Goal: Task Accomplishment & Management: Complete application form

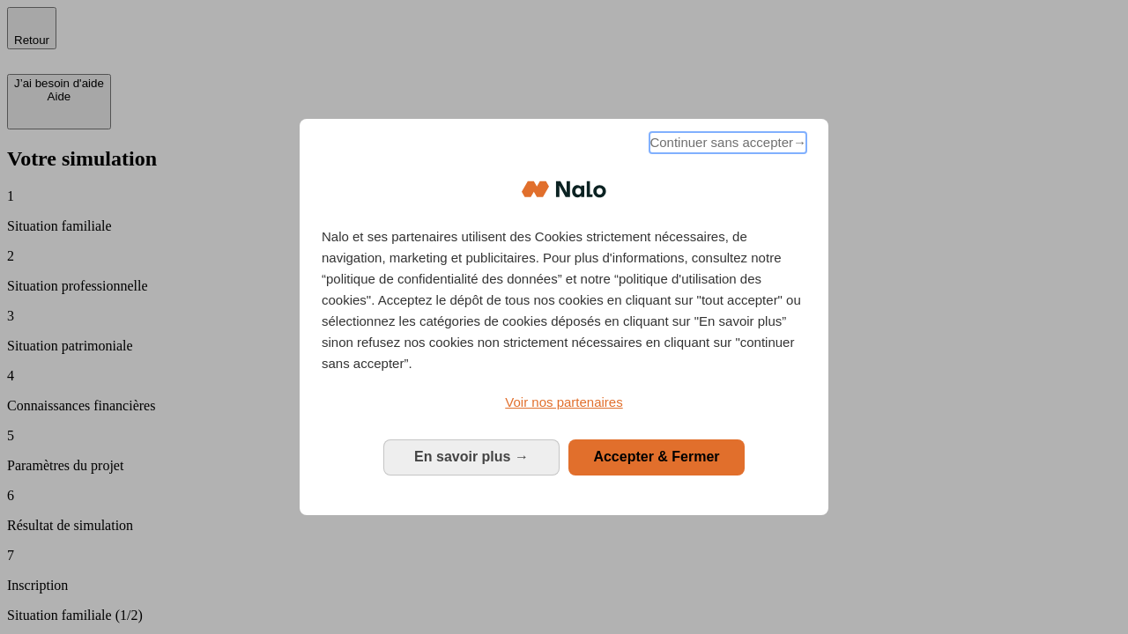
click at [726, 145] on span "Continuer sans accepter →" at bounding box center [727, 142] width 157 height 21
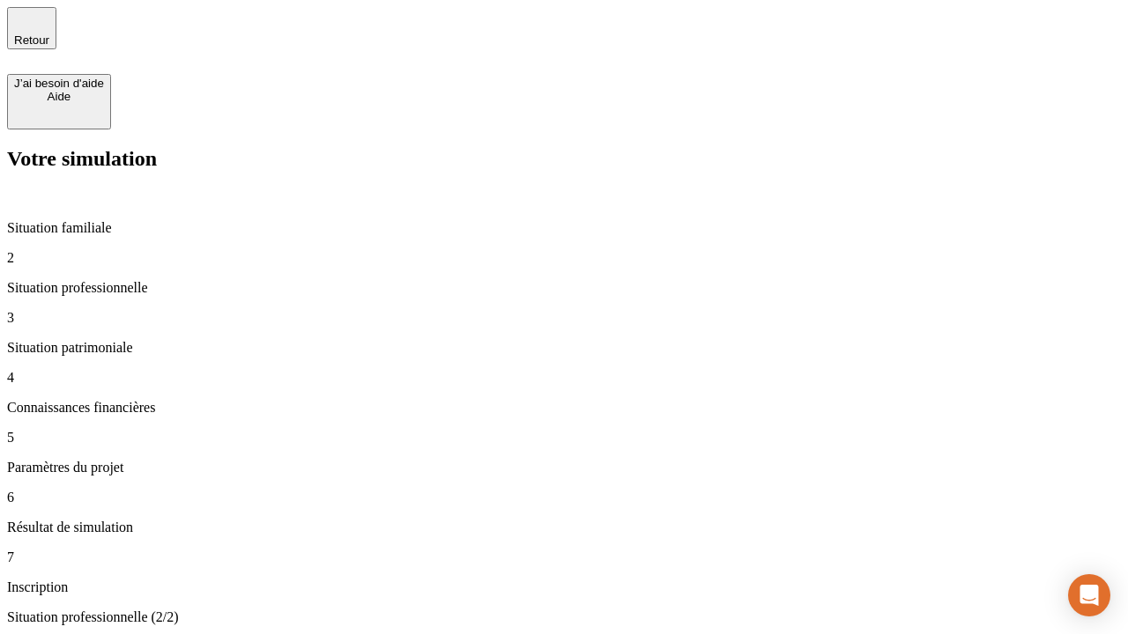
type input "30 000"
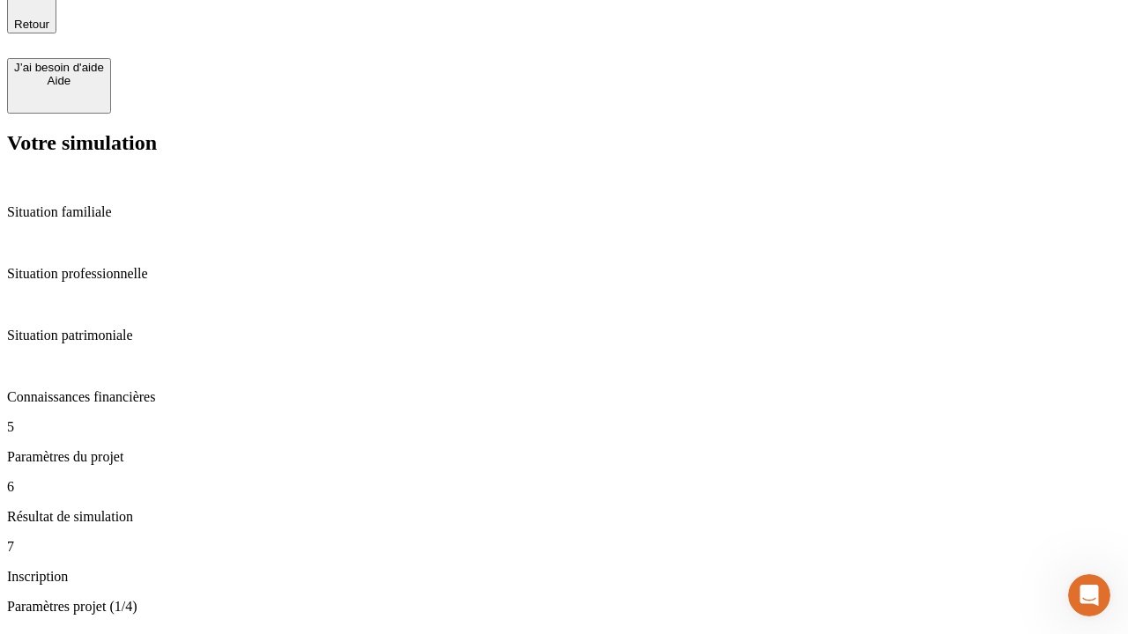
scroll to position [55, 0]
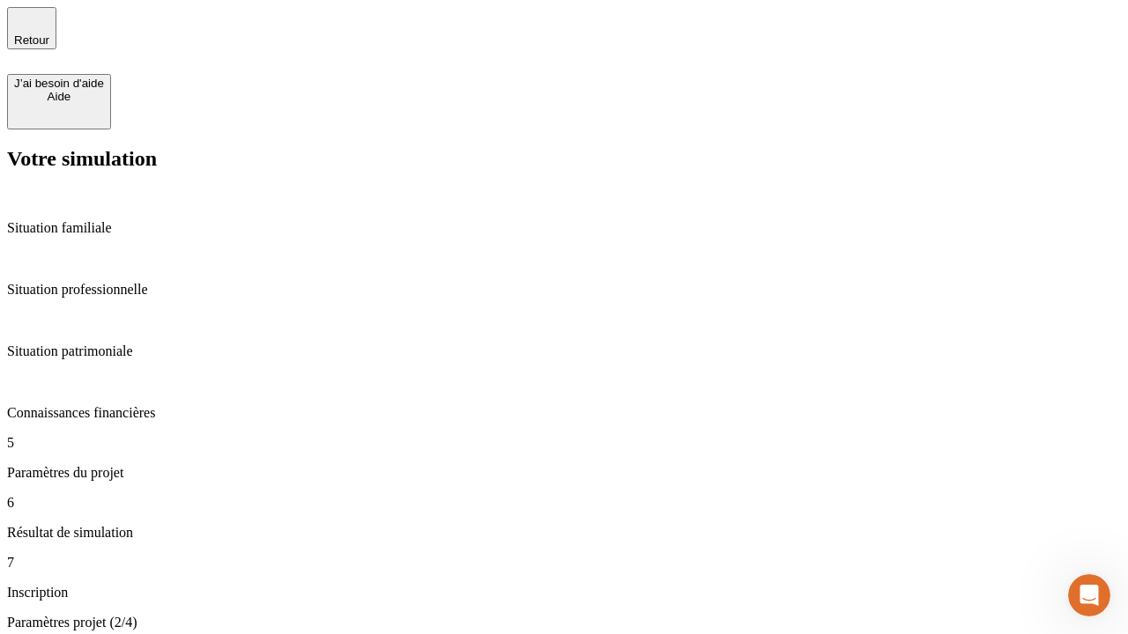
type input "25"
type input "1 000"
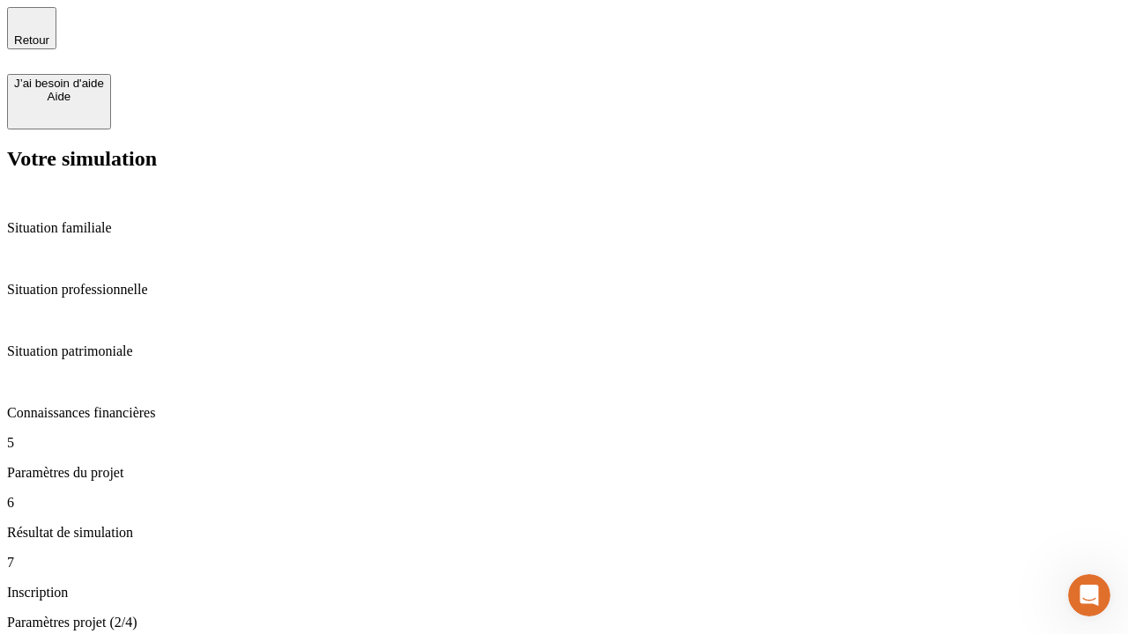
type input "640"
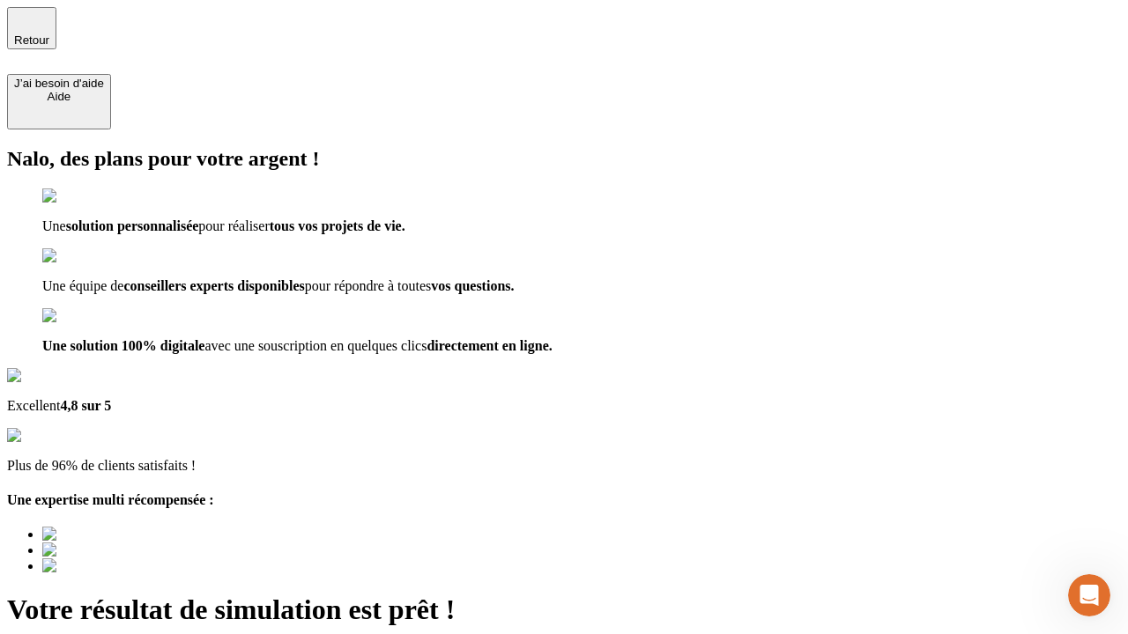
type input "[EMAIL_ADDRESS][PERSON_NAME][DOMAIN_NAME]"
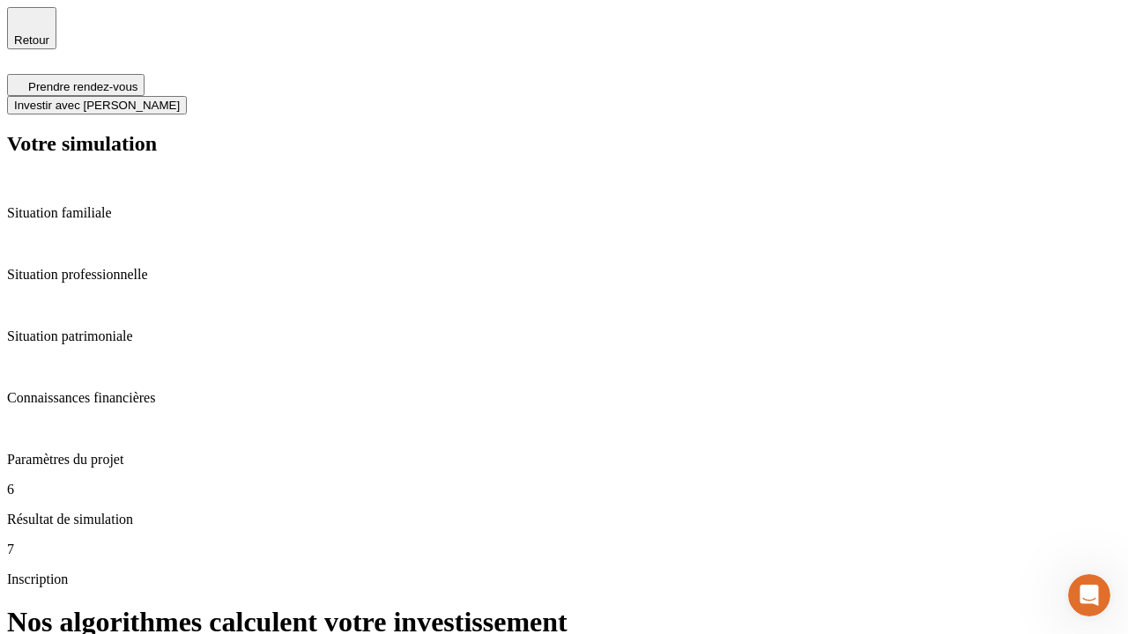
scroll to position [7, 0]
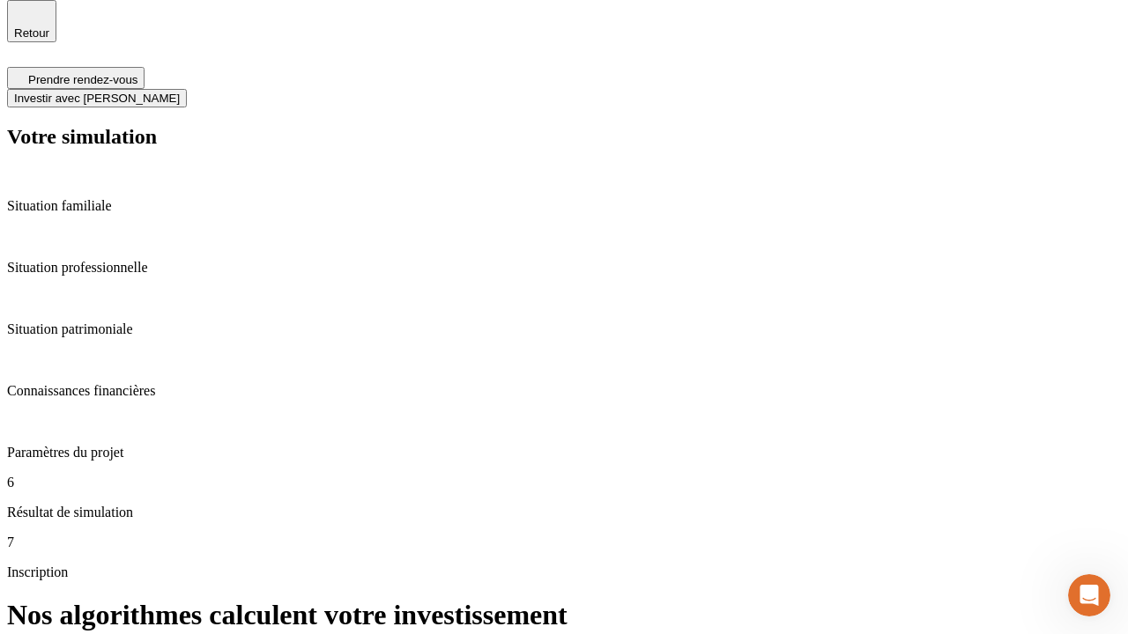
click at [180, 92] on span "Investir avec [PERSON_NAME]" at bounding box center [97, 98] width 166 height 13
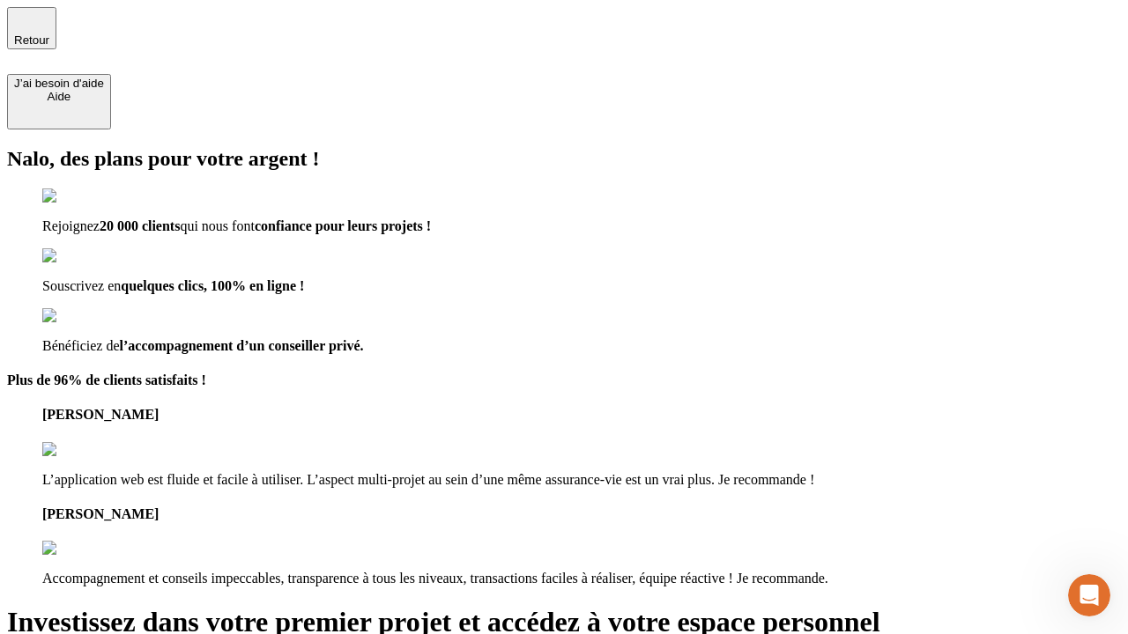
type input "abc"
